Goal: Register for event/course

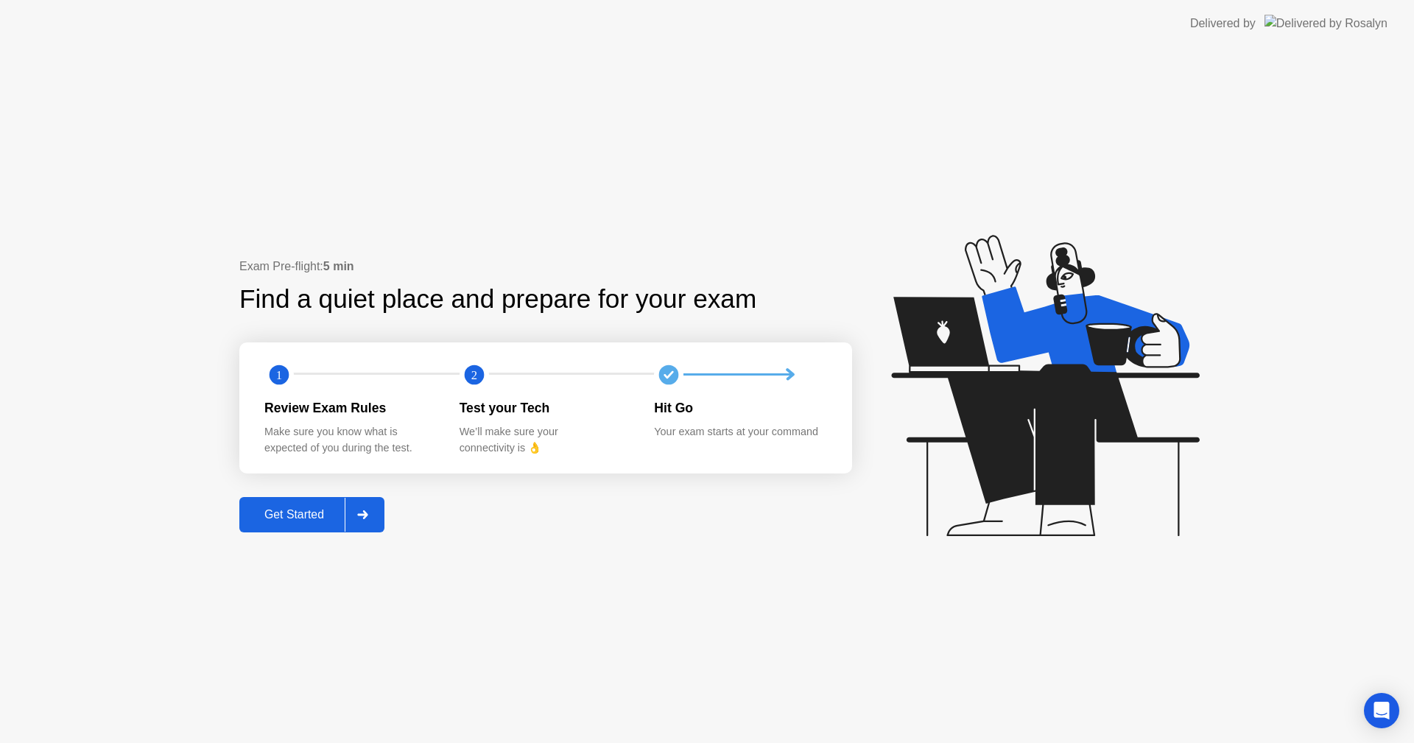
click at [289, 522] on div "Get Started" at bounding box center [294, 514] width 101 height 13
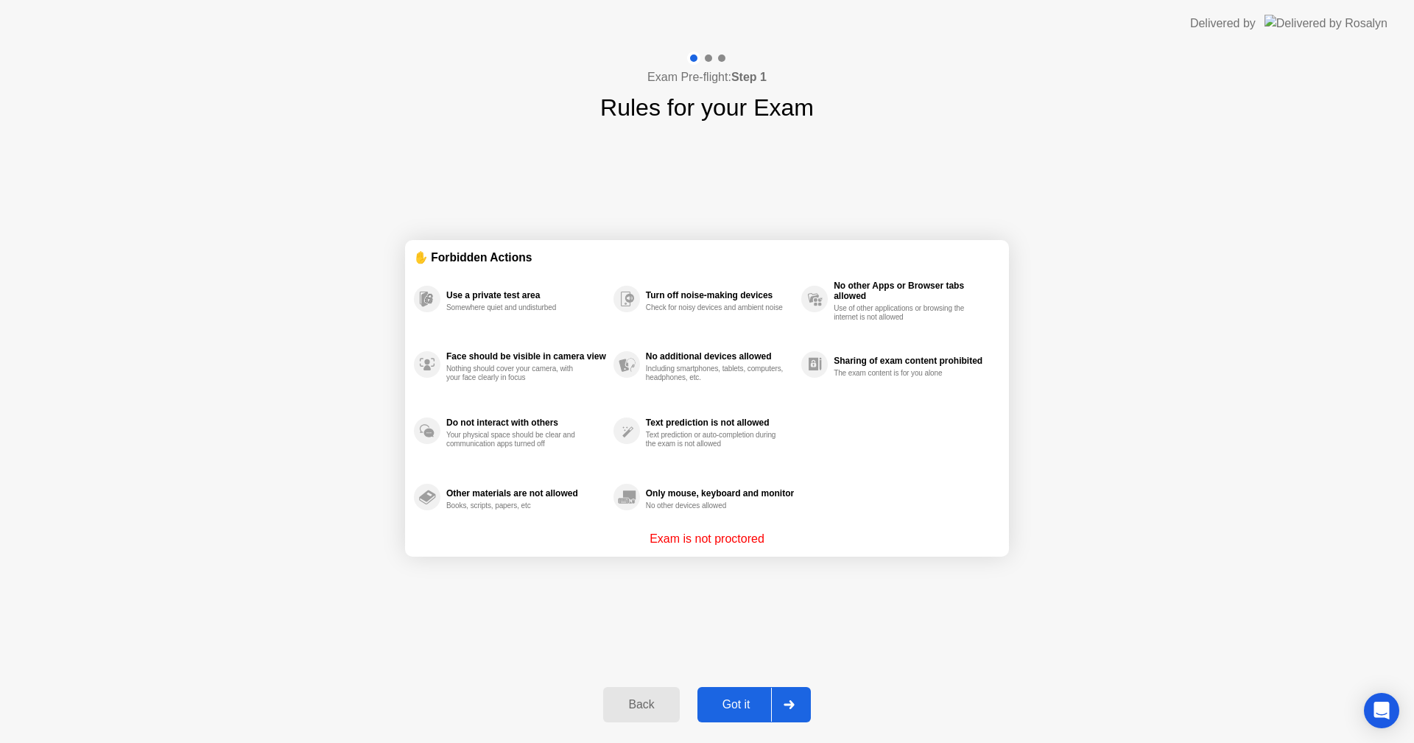
click at [754, 710] on div "Got it" at bounding box center [736, 704] width 69 height 13
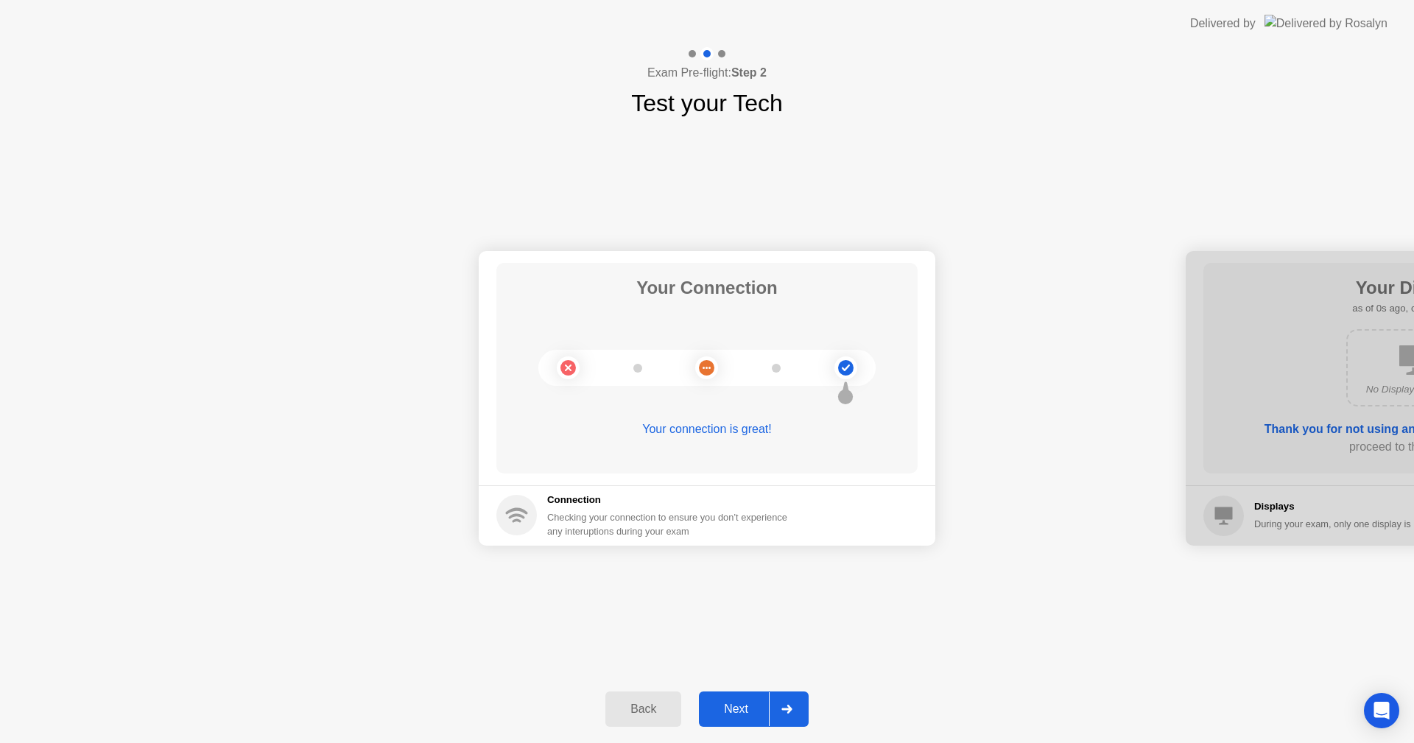
click at [746, 714] on div "Next" at bounding box center [736, 709] width 66 height 13
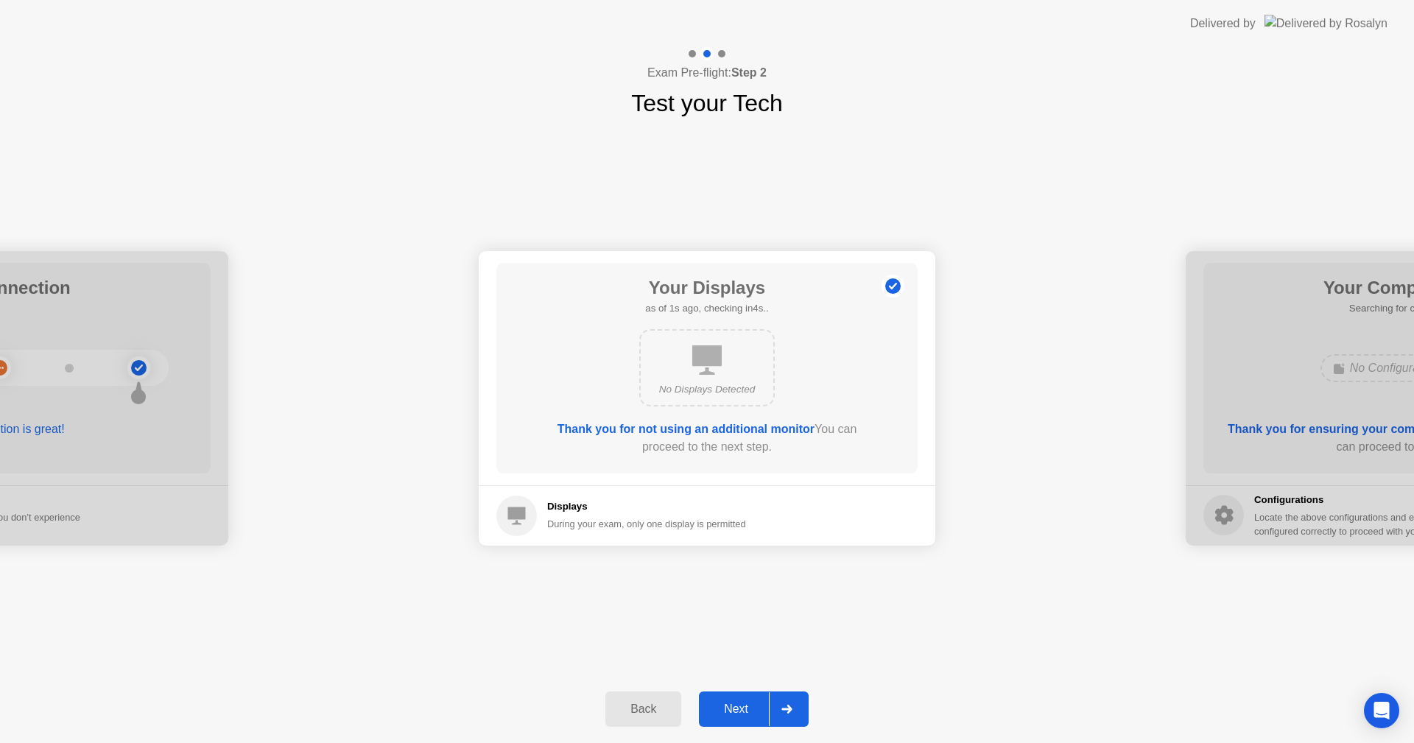
click at [746, 714] on div "Next" at bounding box center [736, 709] width 66 height 13
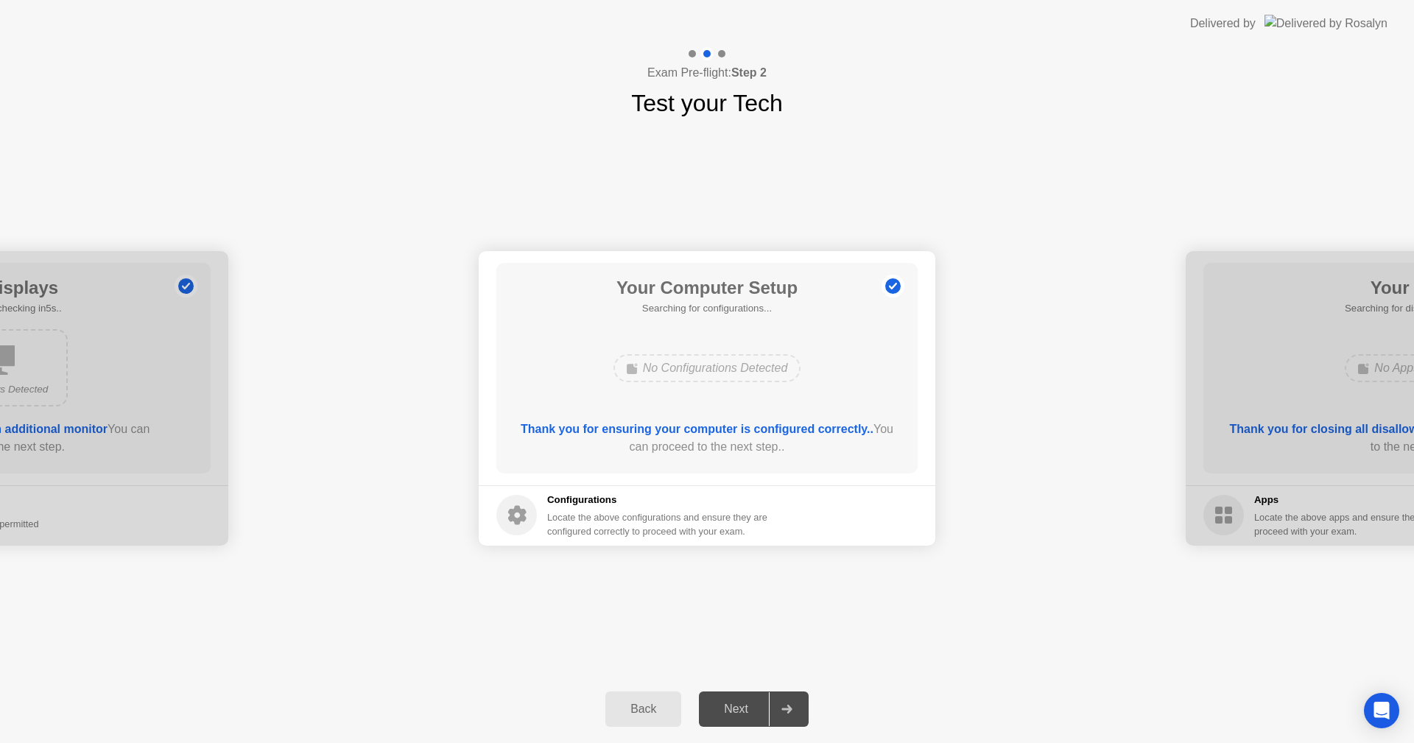
click at [746, 714] on div "Next" at bounding box center [736, 709] width 66 height 13
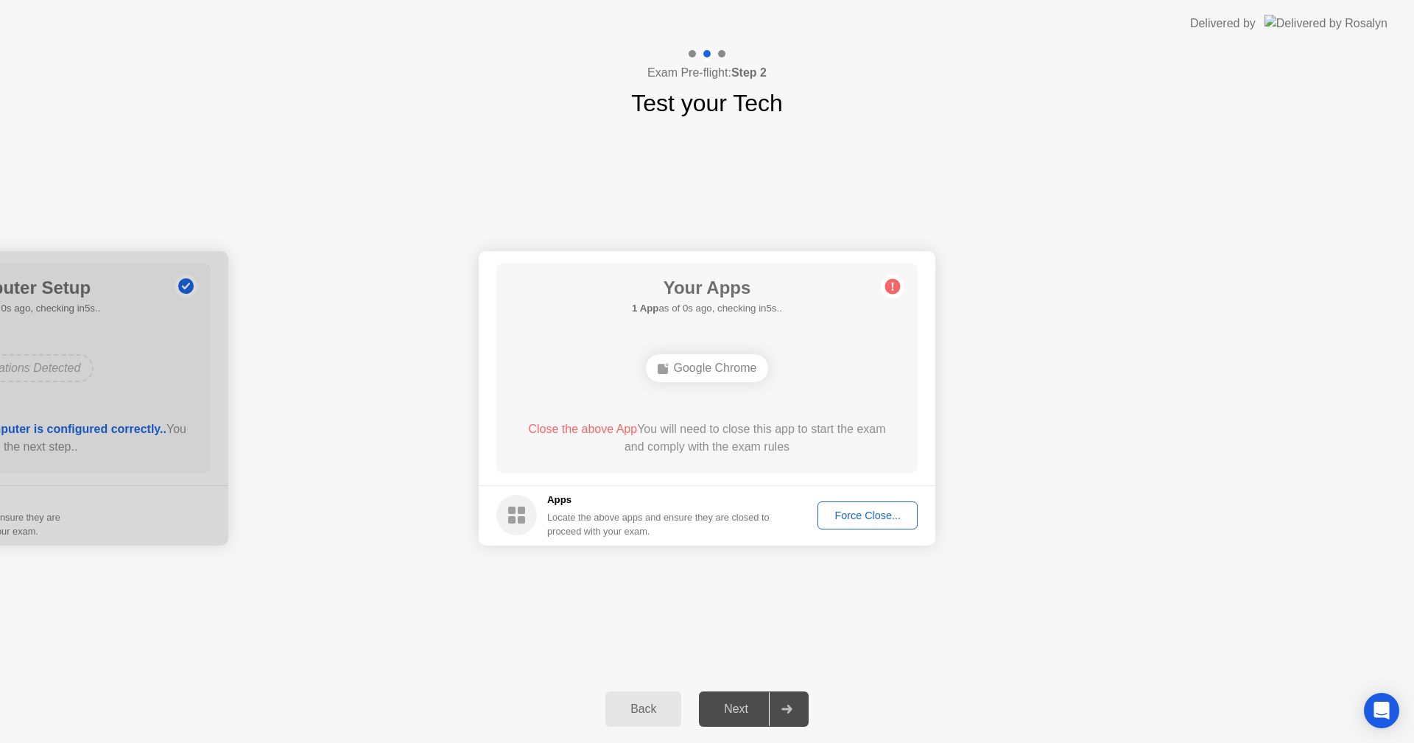
click at [867, 506] on button "Force Close..." at bounding box center [868, 516] width 100 height 28
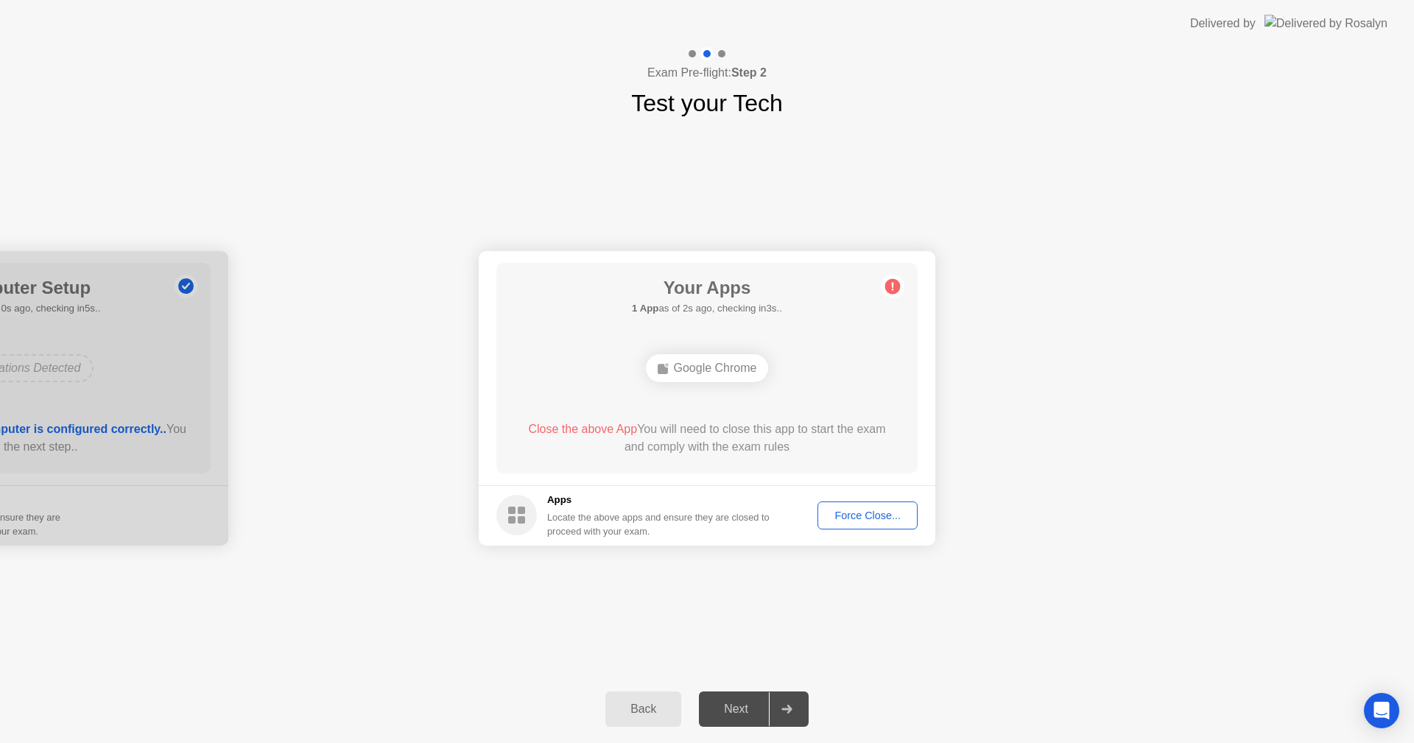
click at [849, 522] on div "Force Close..." at bounding box center [868, 516] width 90 height 12
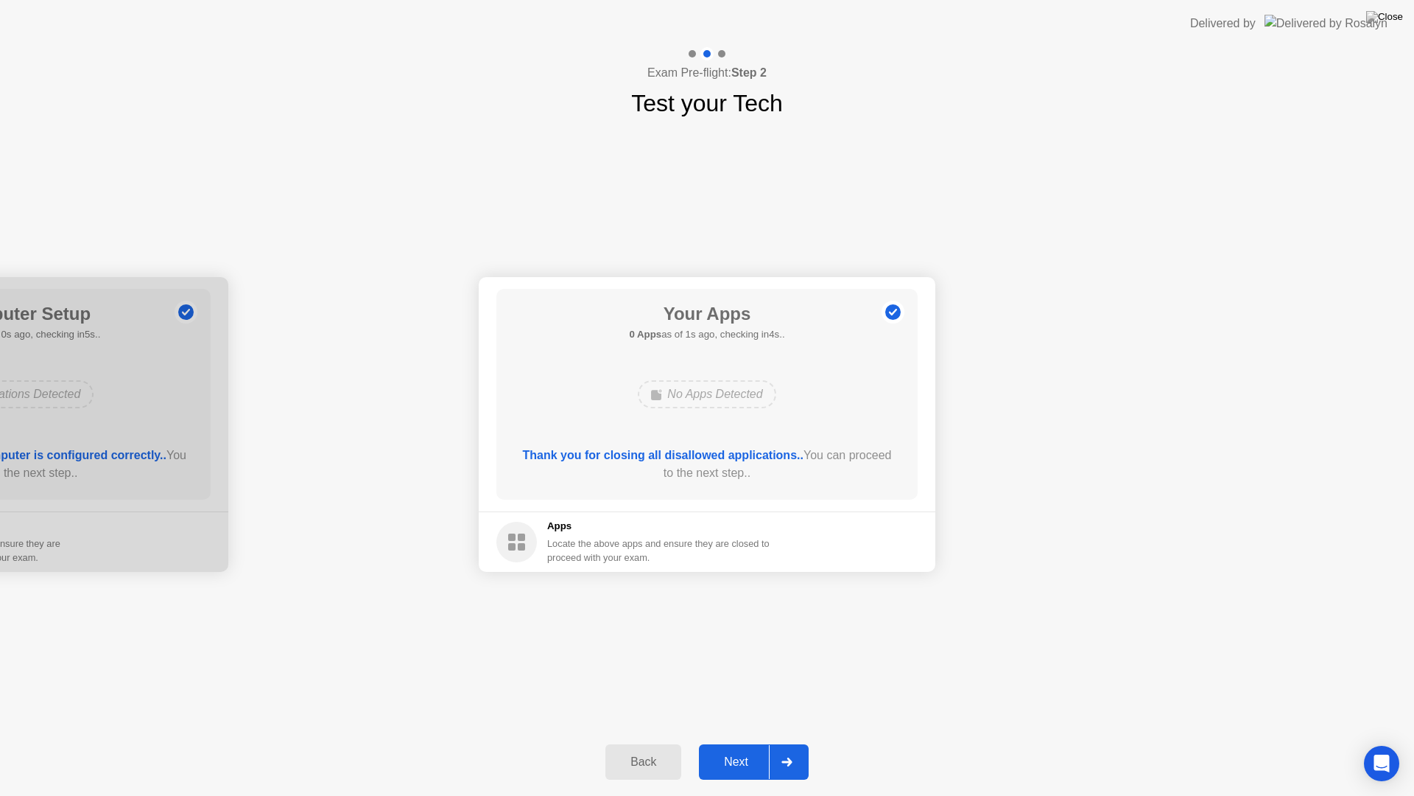
click at [753, 742] on div "Next" at bounding box center [736, 761] width 66 height 13
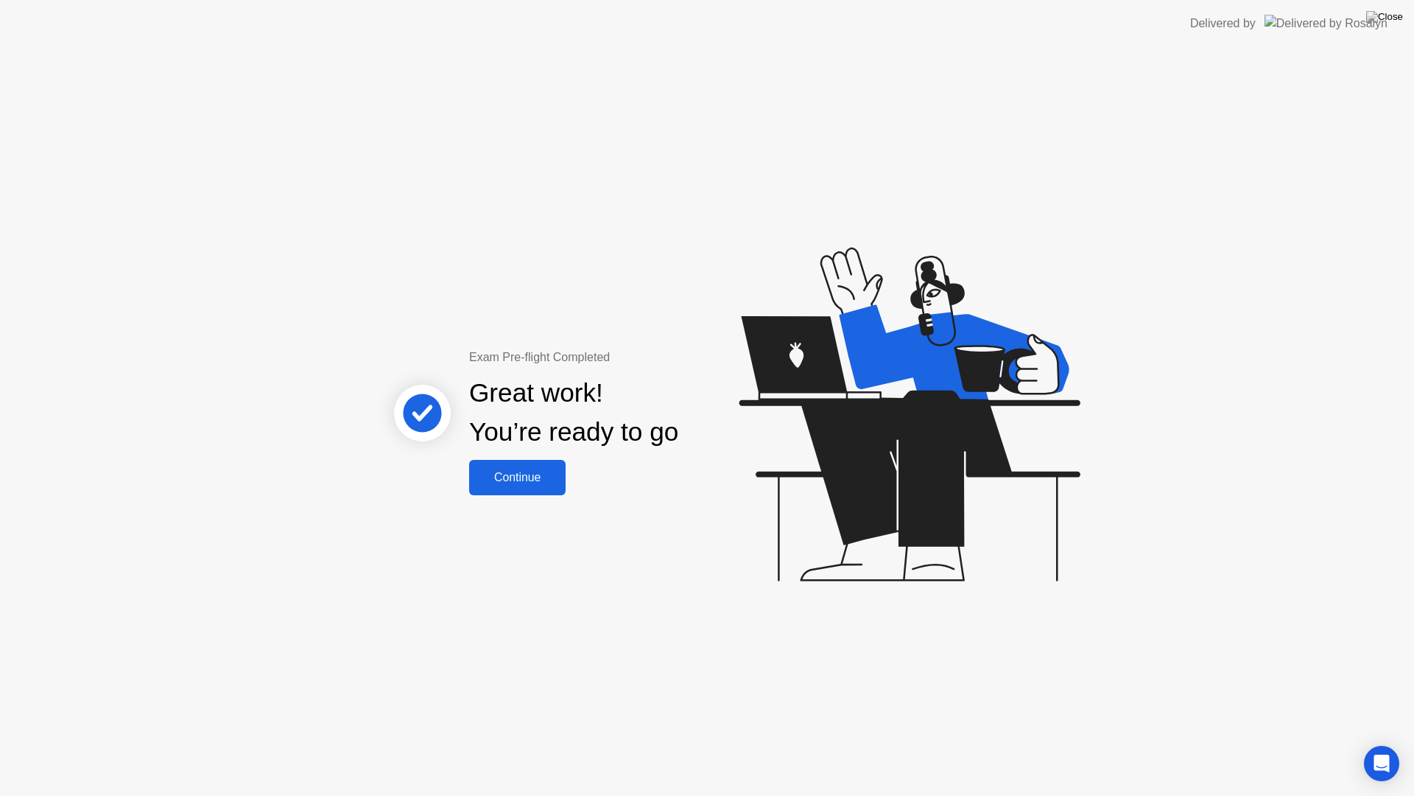
click at [519, 475] on div "Continue" at bounding box center [518, 477] width 88 height 13
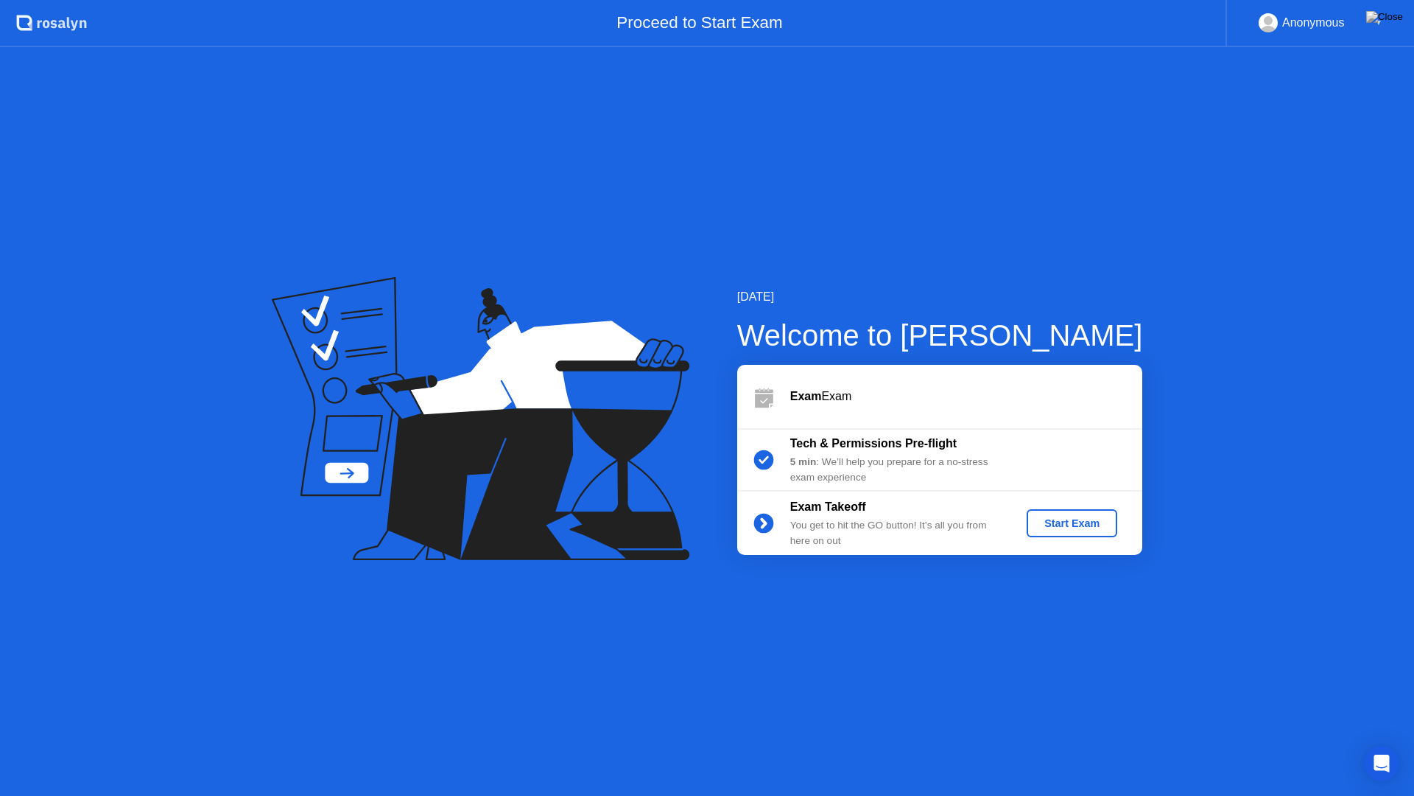
click at [1085, 517] on div "Start Exam" at bounding box center [1072, 523] width 79 height 12
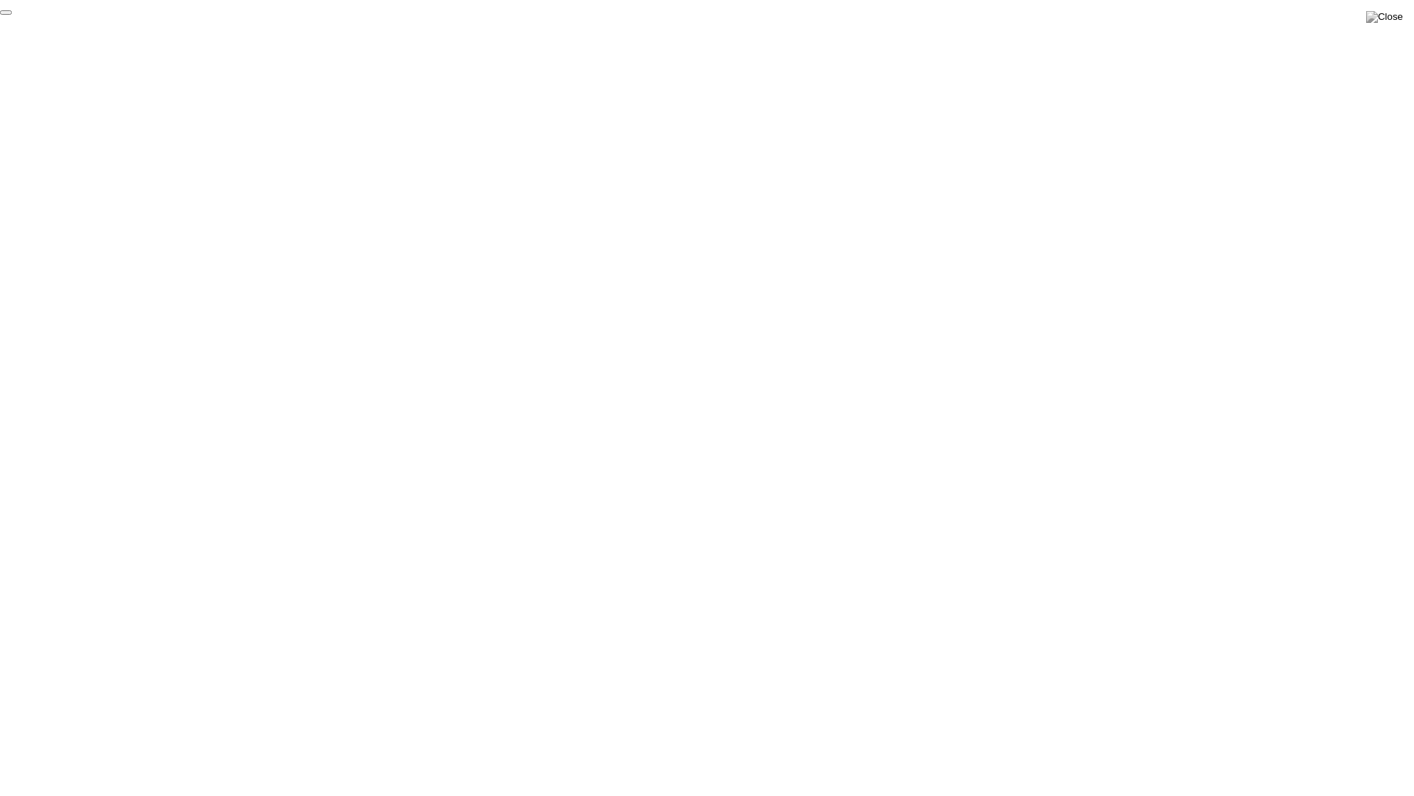
click div "End Proctoring Session"
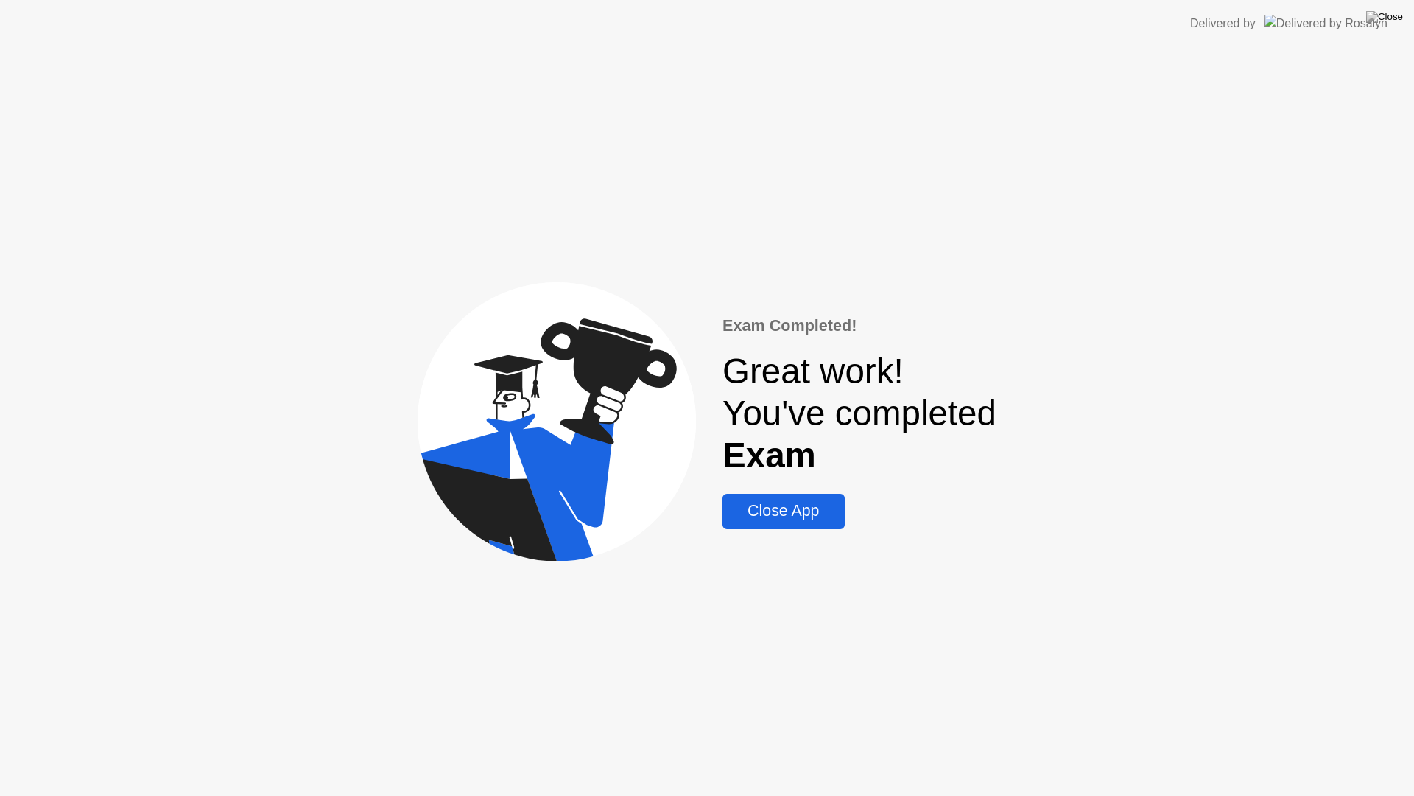
click at [804, 511] on div "Close App" at bounding box center [783, 511] width 113 height 18
